Goal: Task Accomplishment & Management: Manage account settings

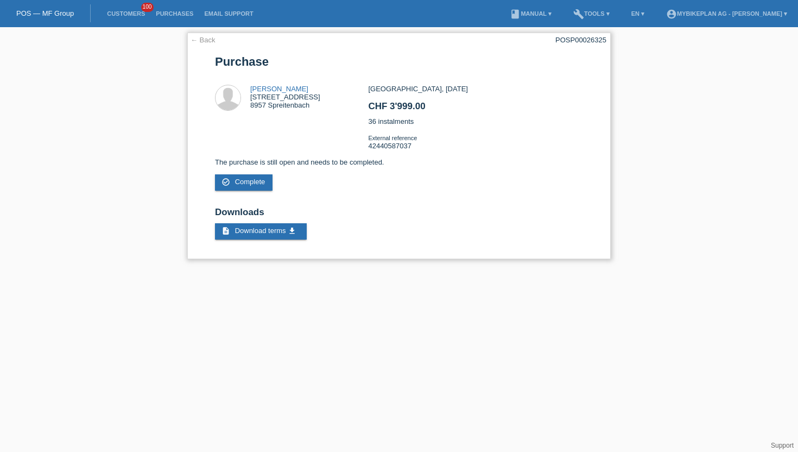
click at [201, 38] on link "← Back" at bounding box center [203, 40] width 25 height 8
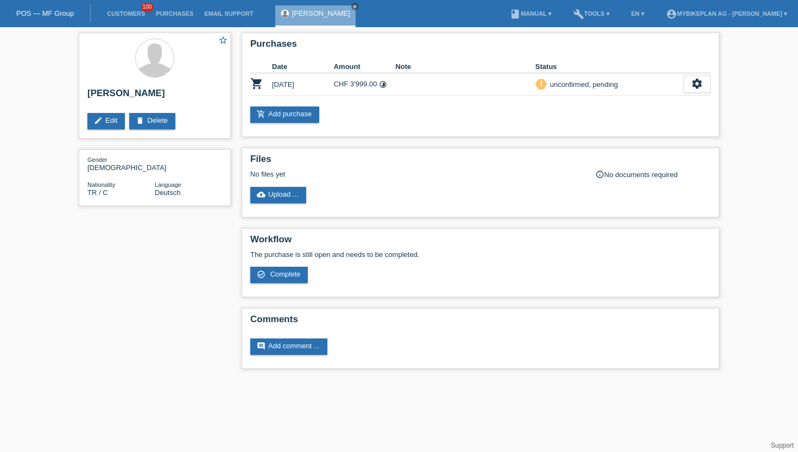
click at [129, 16] on link "Customers" at bounding box center [126, 13] width 49 height 7
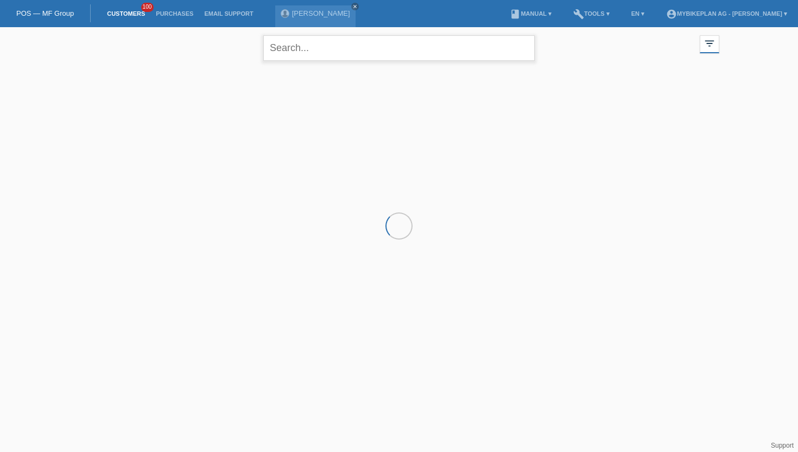
click at [308, 48] on input "text" at bounding box center [398, 48] width 271 height 26
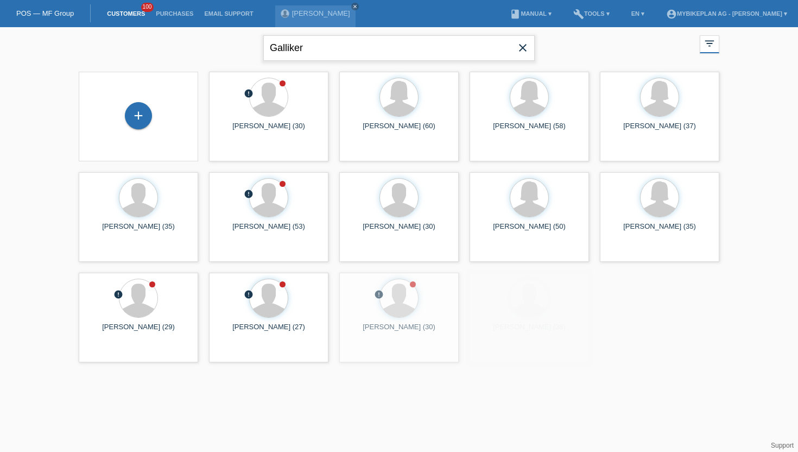
type input "Galliker"
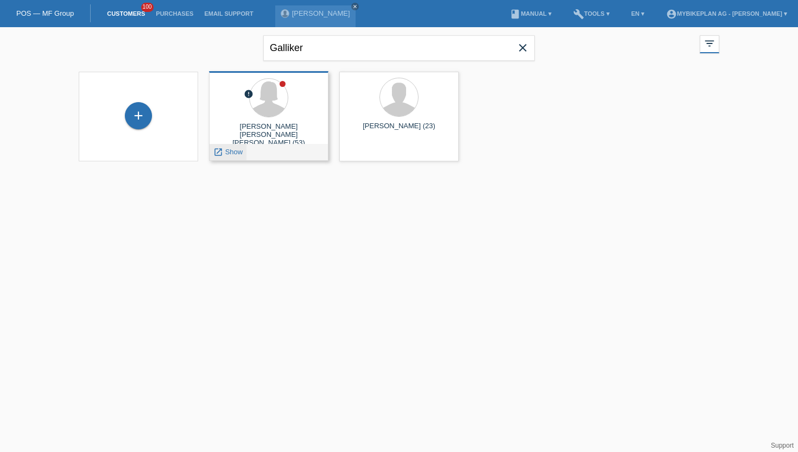
click at [230, 152] on span "Show" at bounding box center [234, 152] width 18 height 8
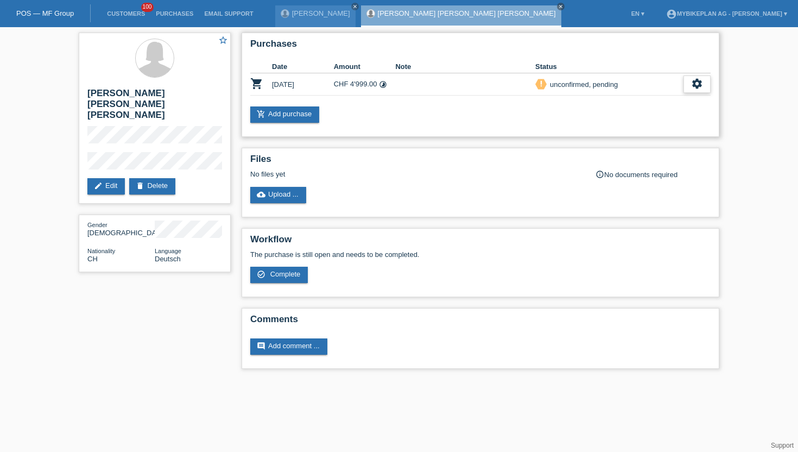
click at [692, 88] on icon "settings" at bounding box center [697, 84] width 12 height 12
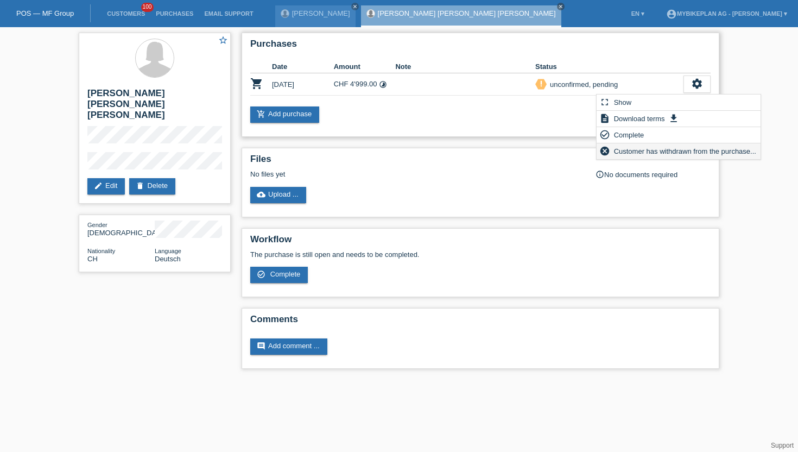
click at [642, 153] on span "Customer has withdrawn from the purchase..." at bounding box center [684, 150] width 145 height 13
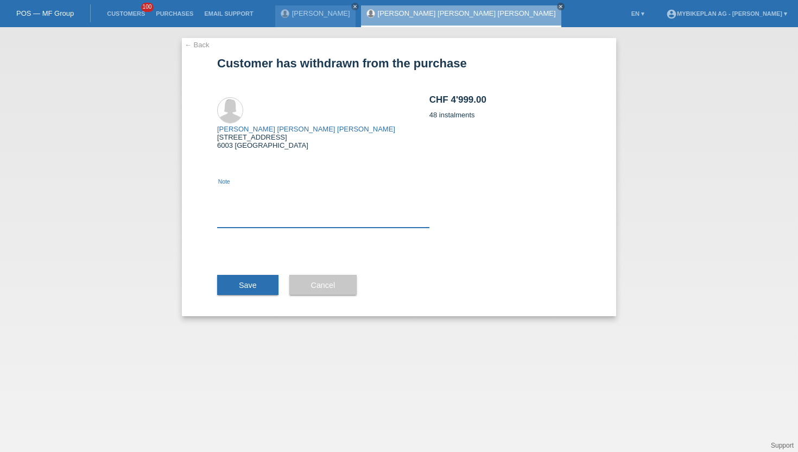
click at [270, 195] on textarea at bounding box center [323, 207] width 212 height 42
type textarea "wrong Price"
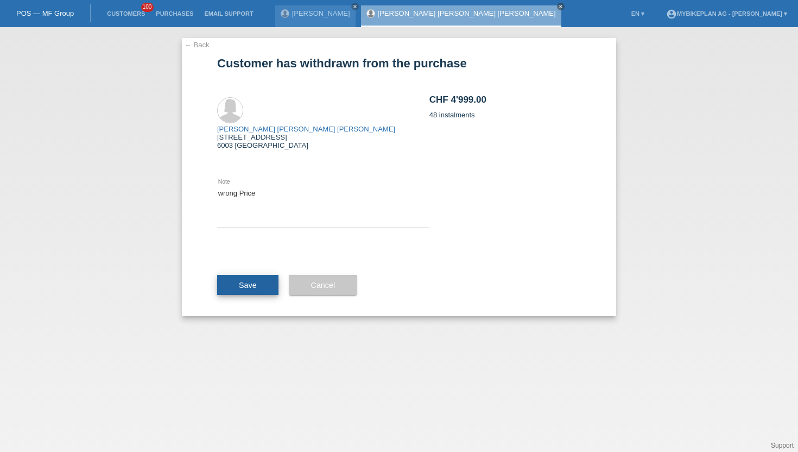
click at [249, 275] on button "Save" at bounding box center [247, 285] width 61 height 21
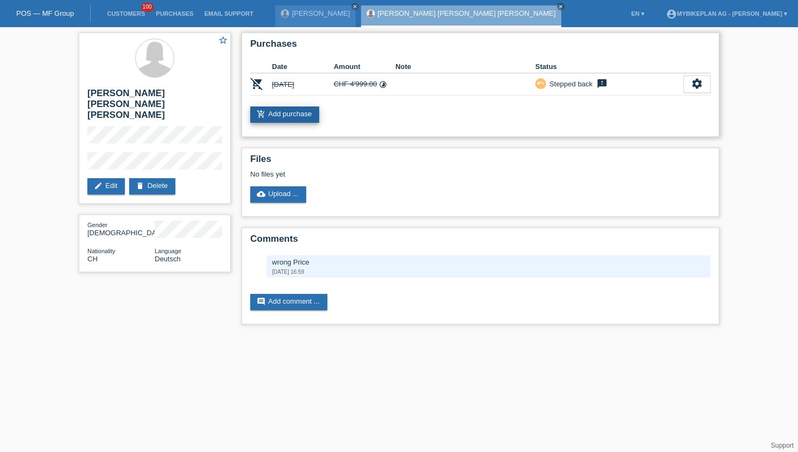
click at [287, 115] on link "add_shopping_cart Add purchase" at bounding box center [284, 114] width 69 height 16
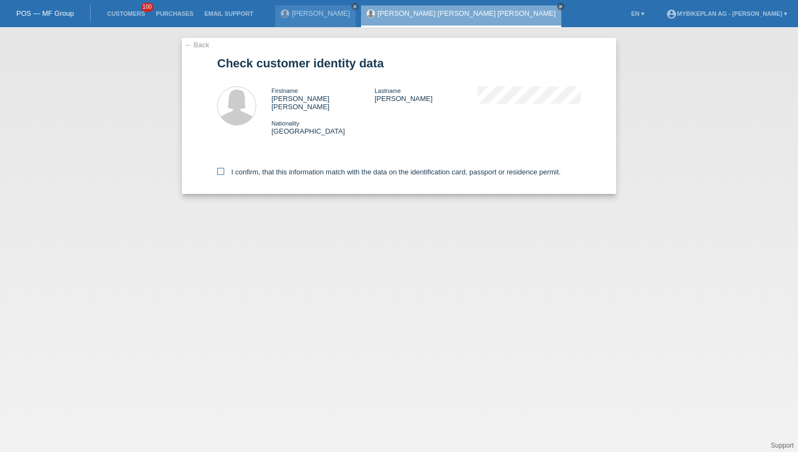
click at [220, 168] on icon at bounding box center [220, 171] width 7 height 7
click at [220, 168] on input "I confirm, that this information match with the data on the identification card…" at bounding box center [220, 171] width 7 height 7
checkbox input "true"
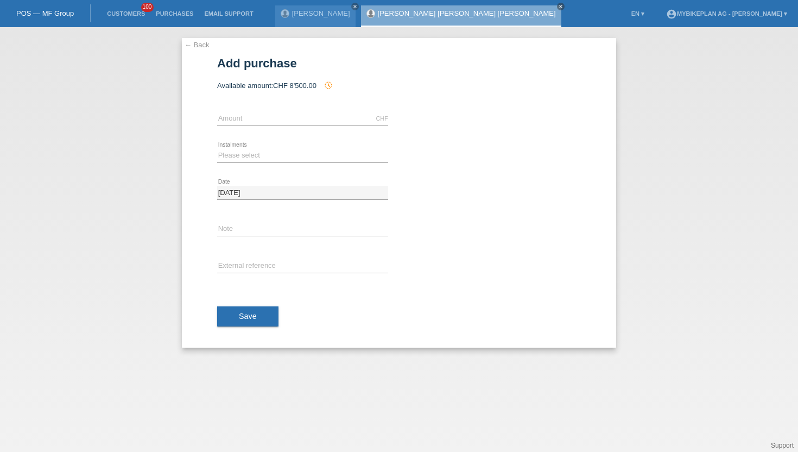
click at [248, 258] on div "error External reference" at bounding box center [302, 266] width 171 height 37
click at [248, 263] on input "text" at bounding box center [302, 266] width 171 height 14
paste input "42071562662"
type input "42071562662"
click at [238, 121] on input "text" at bounding box center [302, 119] width 171 height 14
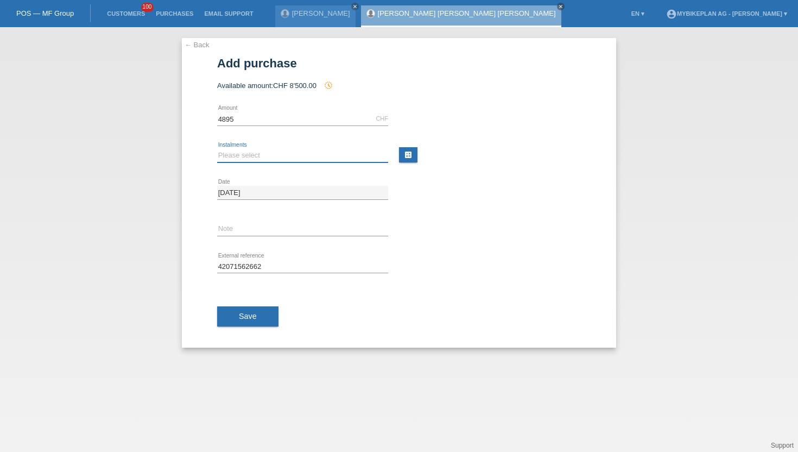
type input "4895.00"
click at [242, 156] on select "Please select 6 instalments 12 instalments 18 instalments 24 instalments 36 ins…" at bounding box center [302, 155] width 171 height 13
select select "488"
click at [217, 149] on select "Please select 6 instalments 12 instalments 18 instalments 24 instalments 36 ins…" at bounding box center [302, 155] width 171 height 13
click at [250, 324] on button "Save" at bounding box center [247, 316] width 61 height 21
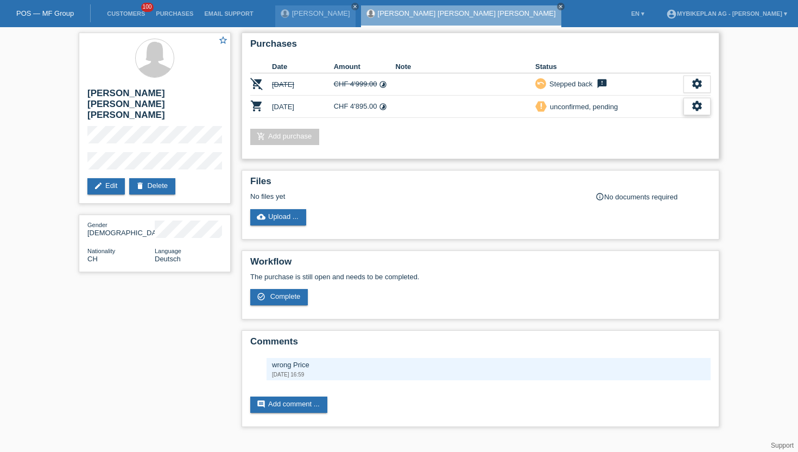
click at [689, 103] on div "settings" at bounding box center [696, 106] width 27 height 17
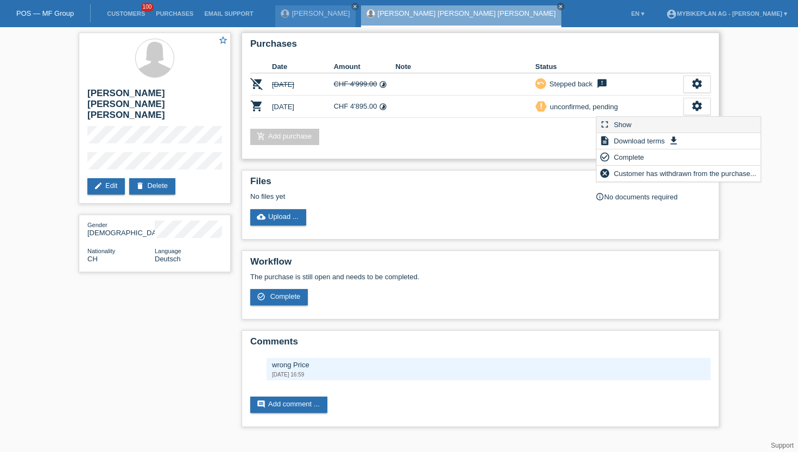
click at [634, 124] on div "fullscreen Show" at bounding box center [679, 125] width 164 height 16
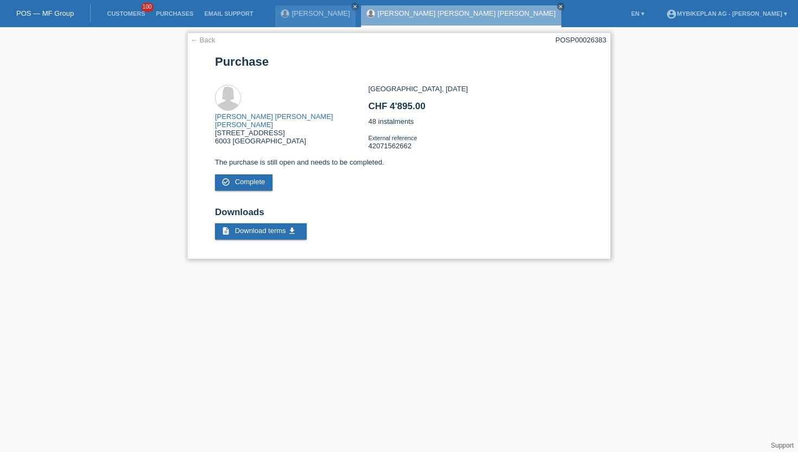
click at [566, 39] on div "POSP00026383" at bounding box center [580, 40] width 51 height 8
copy div "POSP00026383"
